Goal: Check status: Check status

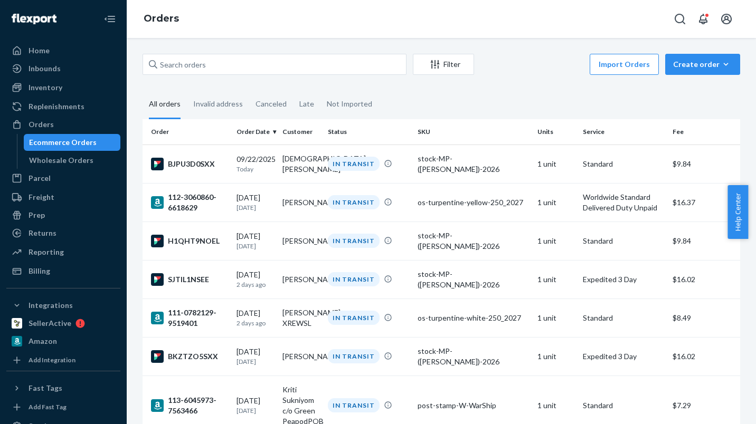
click at [444, 161] on div "stock-MP-([PERSON_NAME])-2026" at bounding box center [473, 164] width 111 height 21
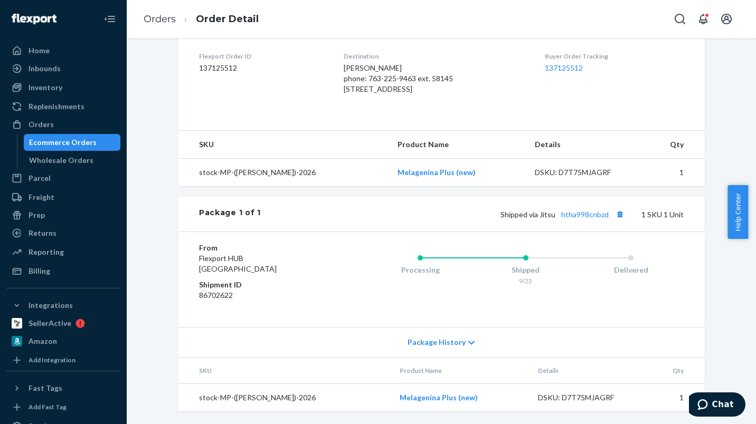
scroll to position [273, 0]
click at [618, 221] on button "Copy tracking number" at bounding box center [620, 214] width 14 height 14
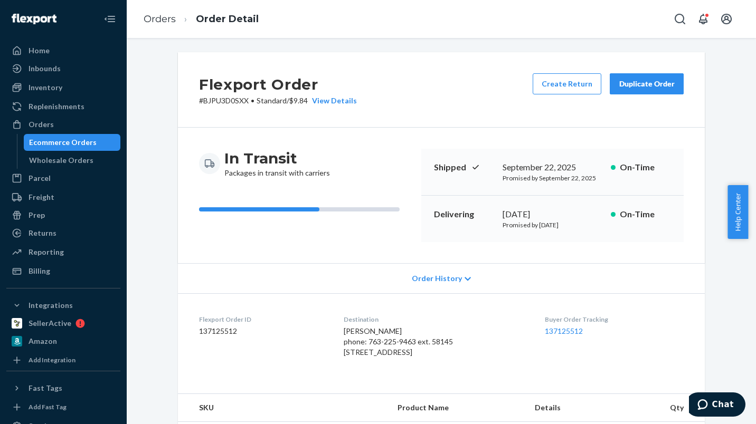
scroll to position [0, 0]
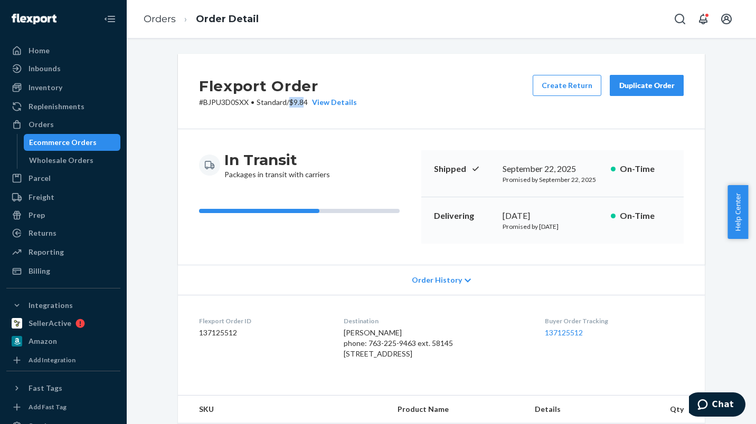
drag, startPoint x: 289, startPoint y: 102, endPoint x: 303, endPoint y: 101, distance: 14.3
click at [303, 101] on p "# BJPU3D0SXX • Standard / $9.84 View Details" at bounding box center [278, 102] width 158 height 11
drag, startPoint x: 306, startPoint y: 100, endPoint x: 255, endPoint y: 102, distance: 51.3
click at [255, 102] on p "# BJPU3D0SXX • Standard / $9.84 View Details" at bounding box center [278, 102] width 158 height 11
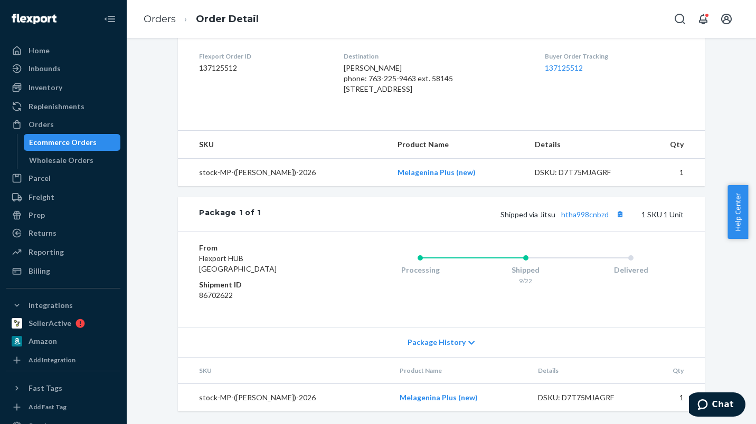
scroll to position [286, 0]
click at [618, 214] on button "Copy tracking number" at bounding box center [620, 214] width 14 height 14
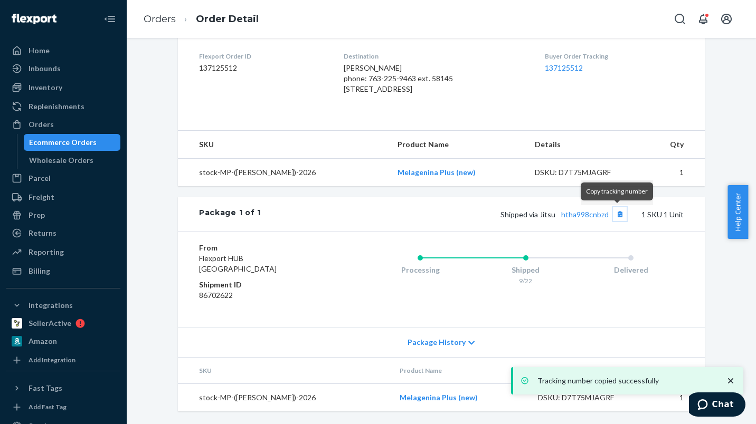
click at [618, 215] on button "Copy tracking number" at bounding box center [620, 214] width 14 height 14
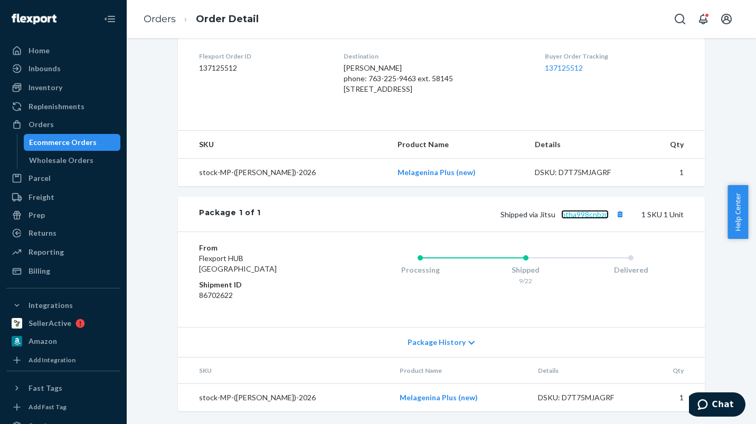
click at [585, 212] on link "htha998cnbzd" at bounding box center [585, 214] width 48 height 9
click at [575, 215] on link "htha998cnbzd" at bounding box center [585, 214] width 48 height 9
drag, startPoint x: 618, startPoint y: 212, endPoint x: 330, endPoint y: 9, distance: 352.7
click at [618, 212] on button "Copy tracking number" at bounding box center [620, 214] width 14 height 14
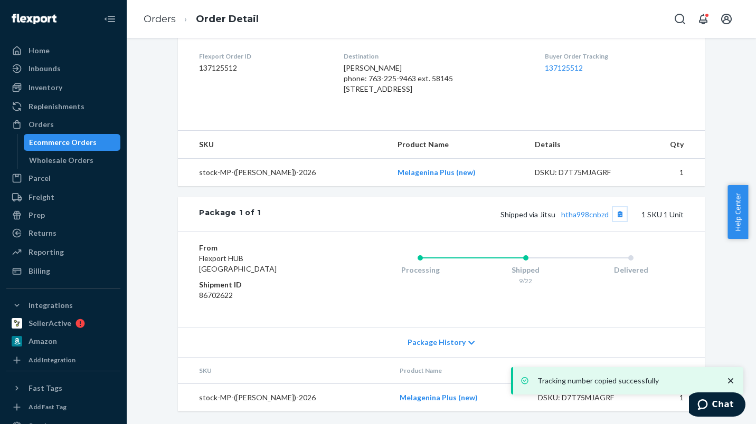
scroll to position [0, 0]
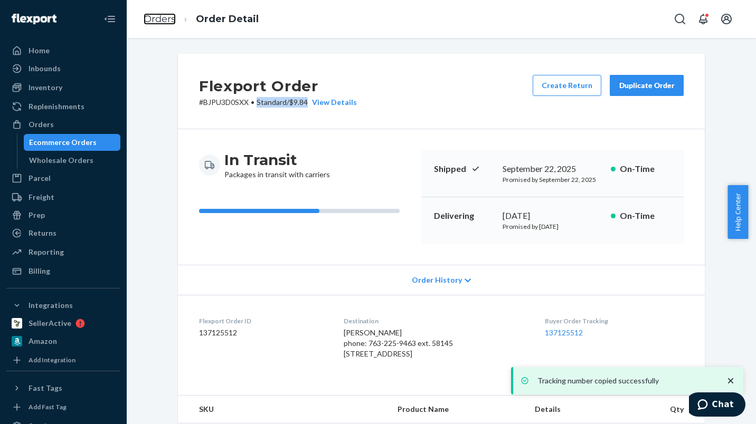
click at [165, 18] on link "Orders" at bounding box center [160, 19] width 32 height 12
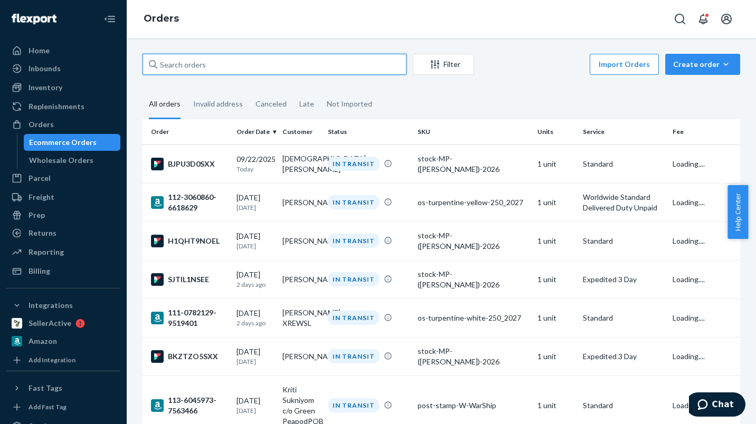
click at [264, 62] on input "text" at bounding box center [275, 64] width 264 height 21
paste input "Sherzod"
type input "Sherzod"
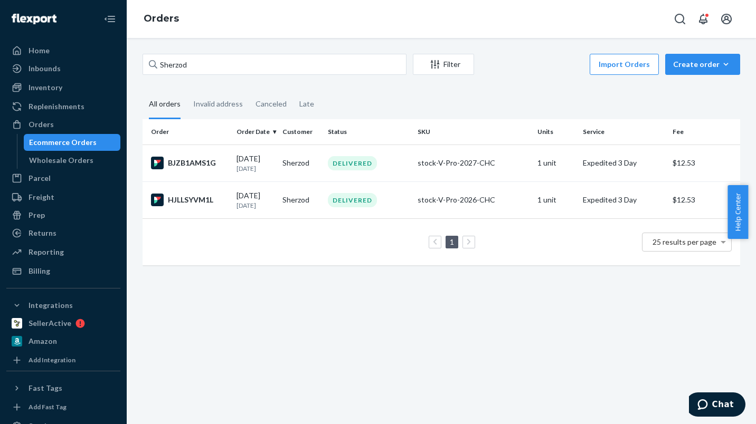
click at [273, 166] on td "[DATE] [DATE]" at bounding box center [255, 163] width 46 height 37
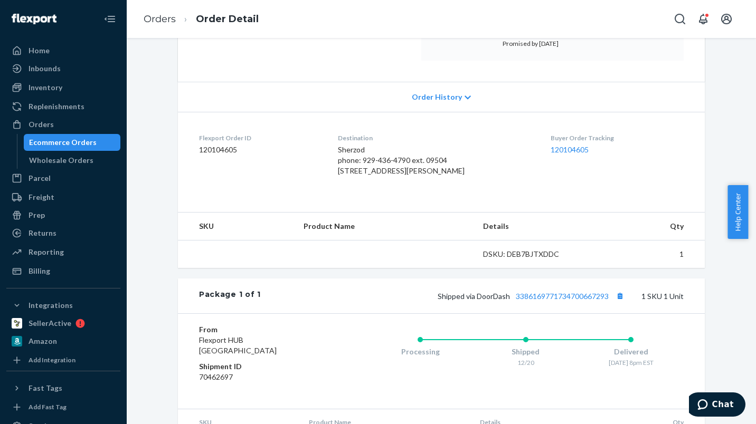
scroll to position [201, 0]
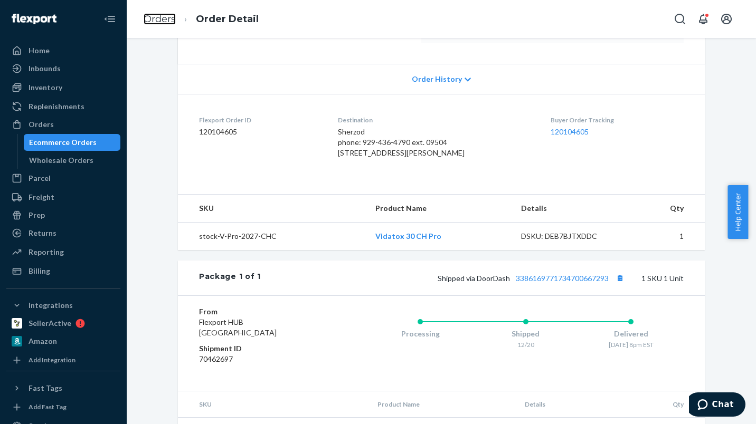
click at [153, 20] on link "Orders" at bounding box center [160, 19] width 32 height 12
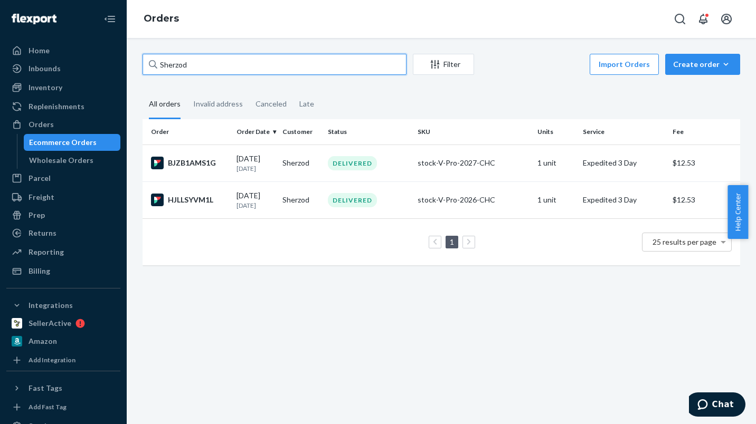
click at [112, 59] on div "Home Inbounds Shipping Plans Problems Inventory Products Replenishments Orders …" at bounding box center [378, 212] width 756 height 424
type input "\"
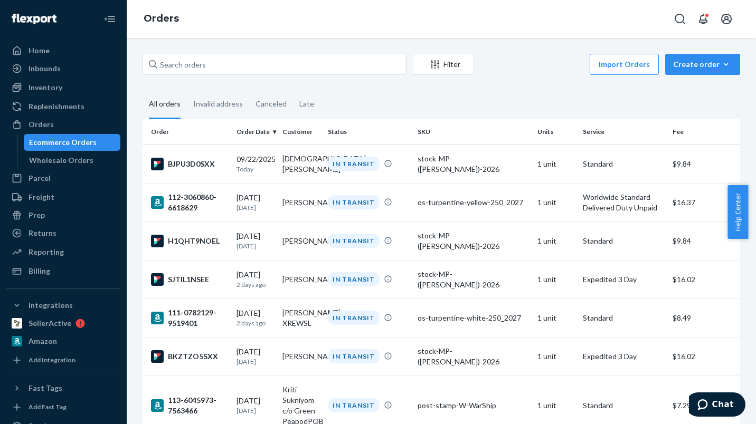
click at [318, 206] on td "[PERSON_NAME]" at bounding box center [301, 202] width 46 height 39
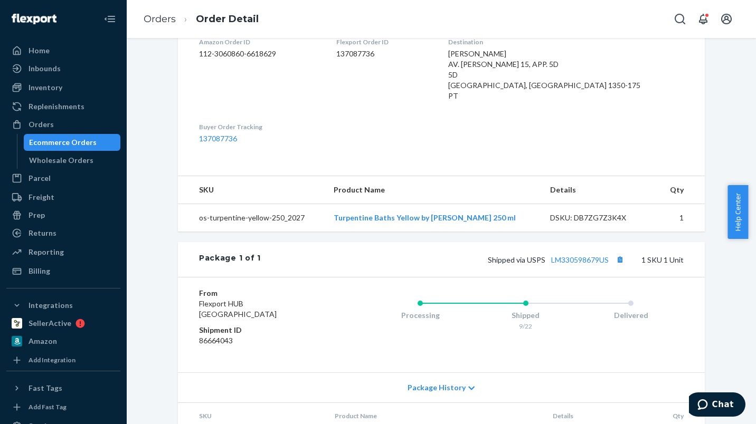
scroll to position [283, 0]
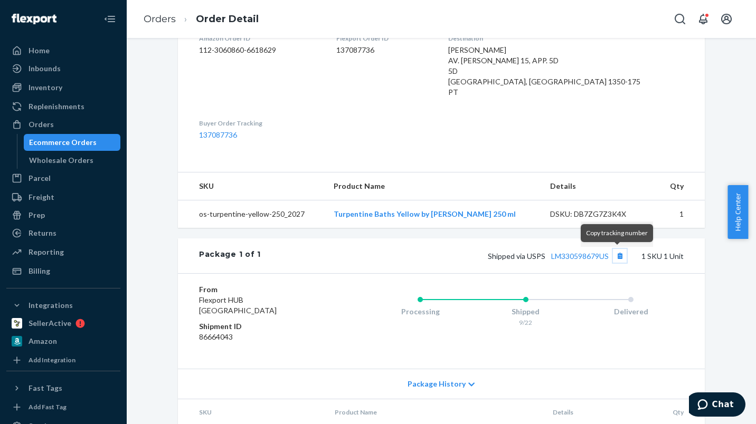
click at [616, 256] on button "Copy tracking number" at bounding box center [620, 256] width 14 height 14
